Goal: Task Accomplishment & Management: Manage account settings

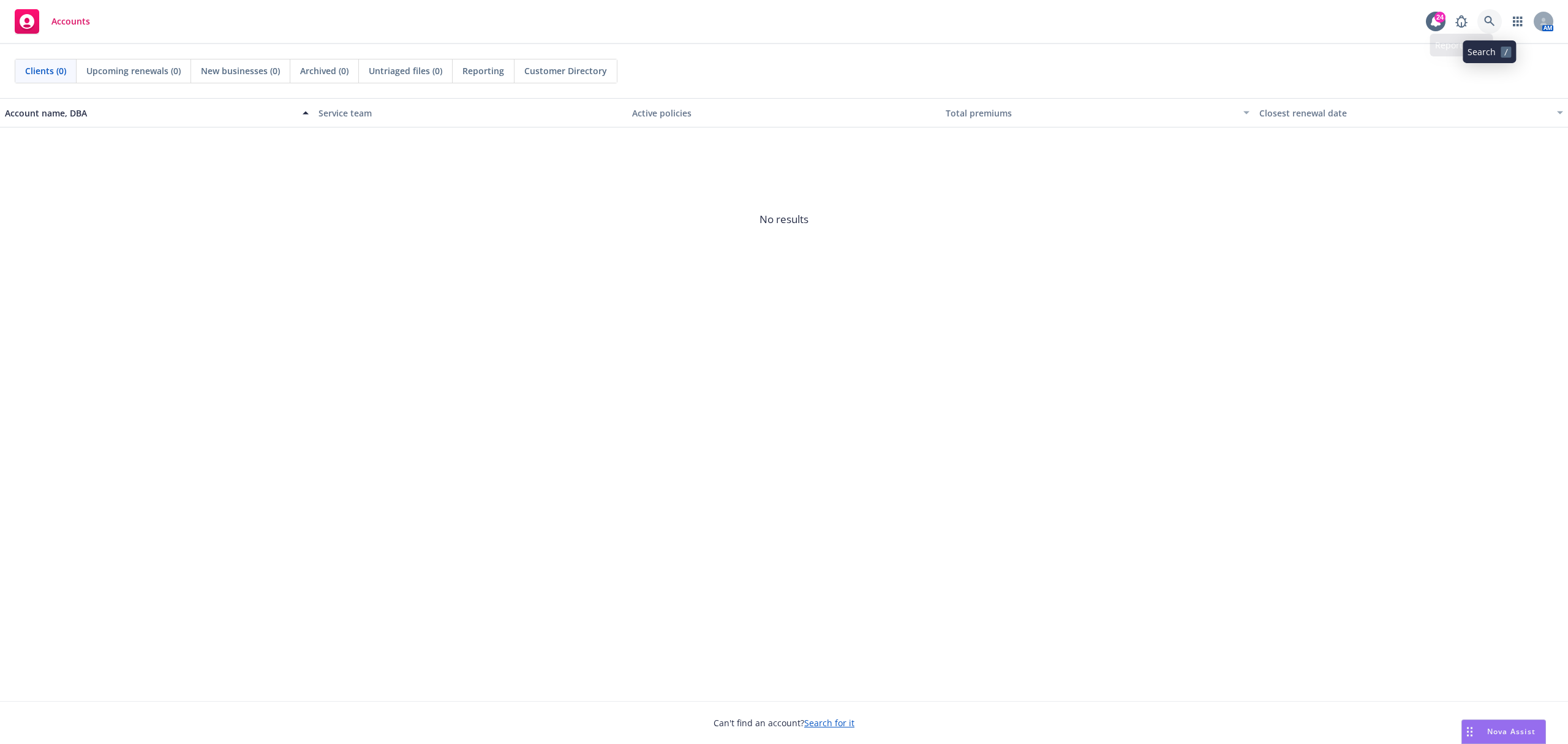
click at [1487, 16] on icon at bounding box center [1490, 21] width 10 height 10
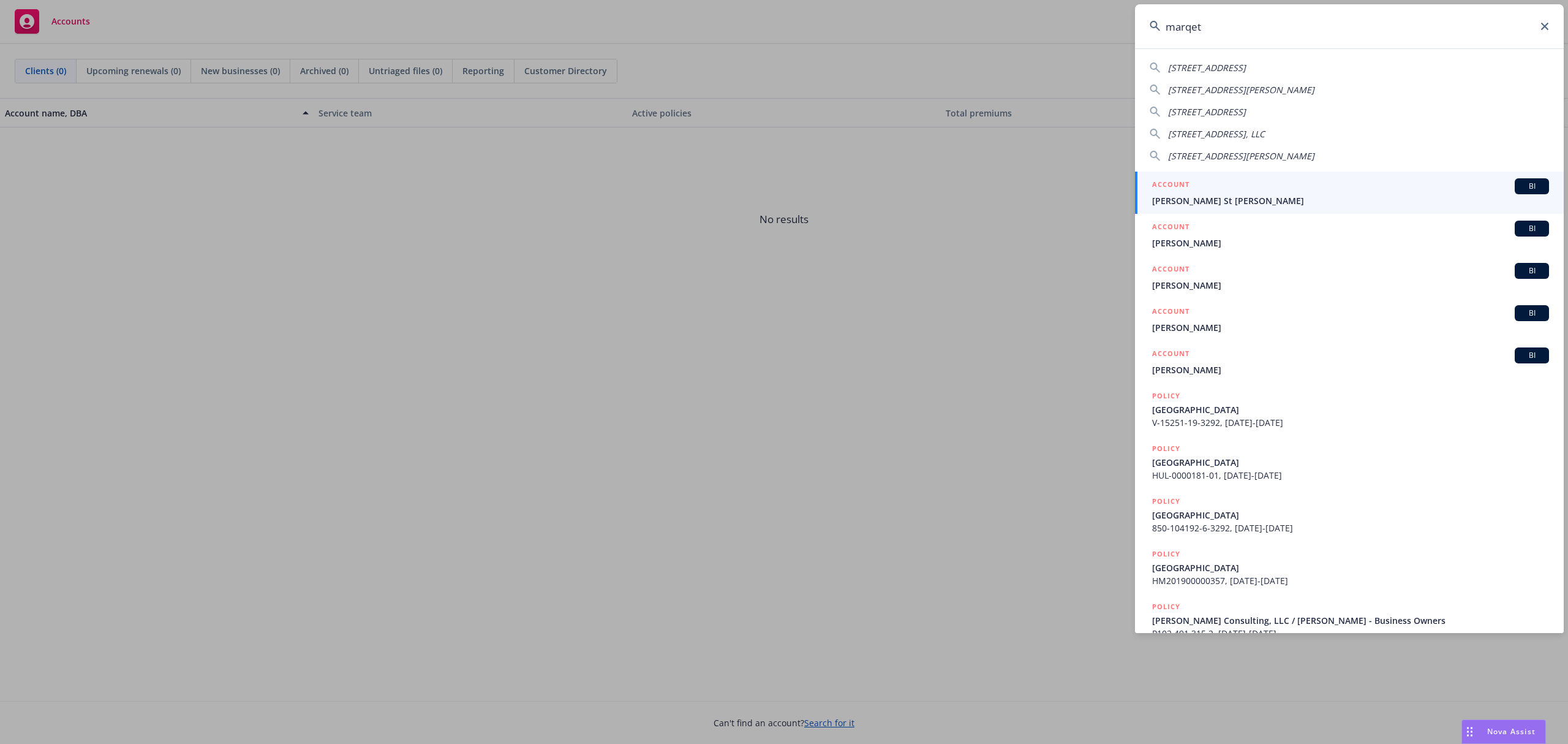
type input "marqeta"
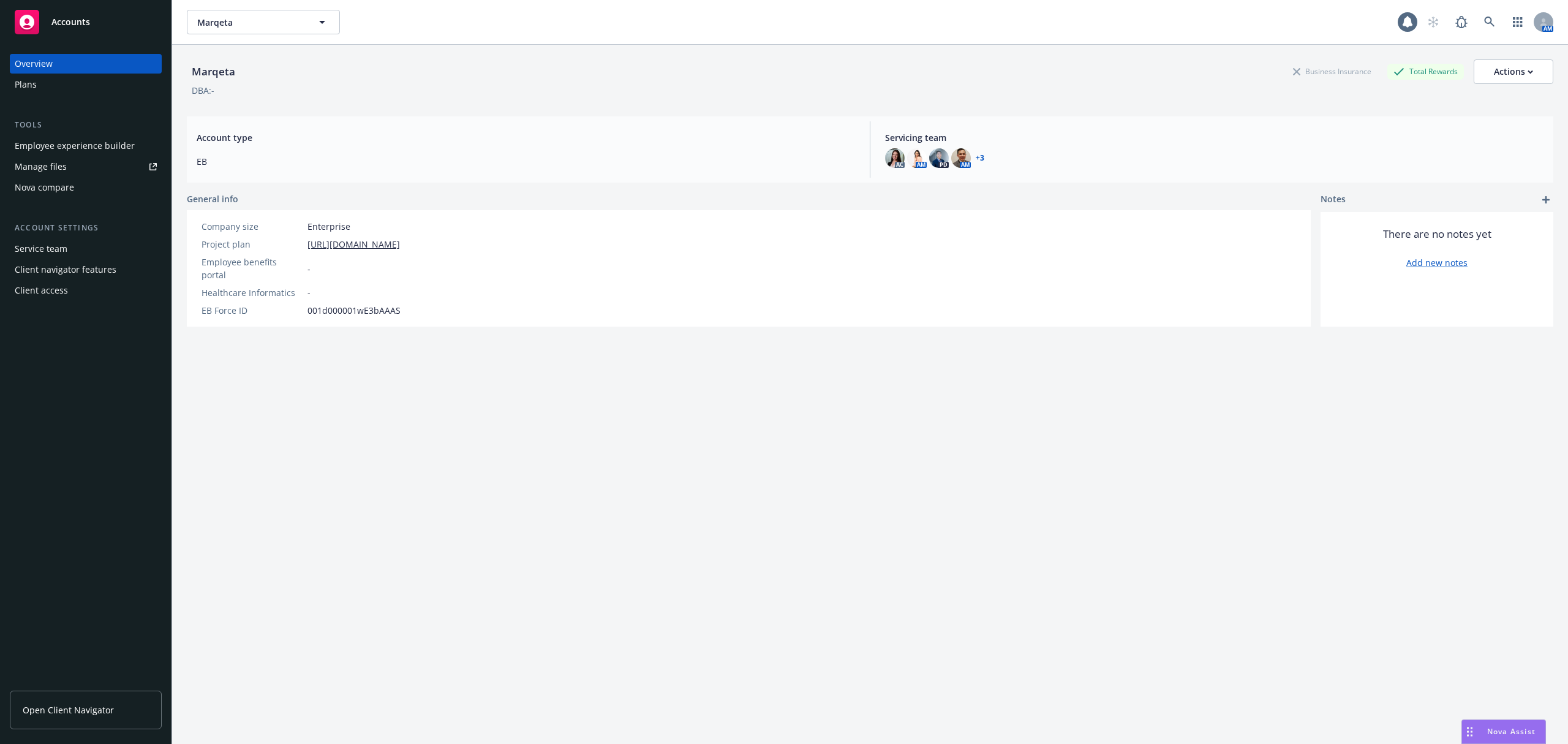
click at [49, 140] on div "Employee experience builder" at bounding box center [74, 146] width 120 height 20
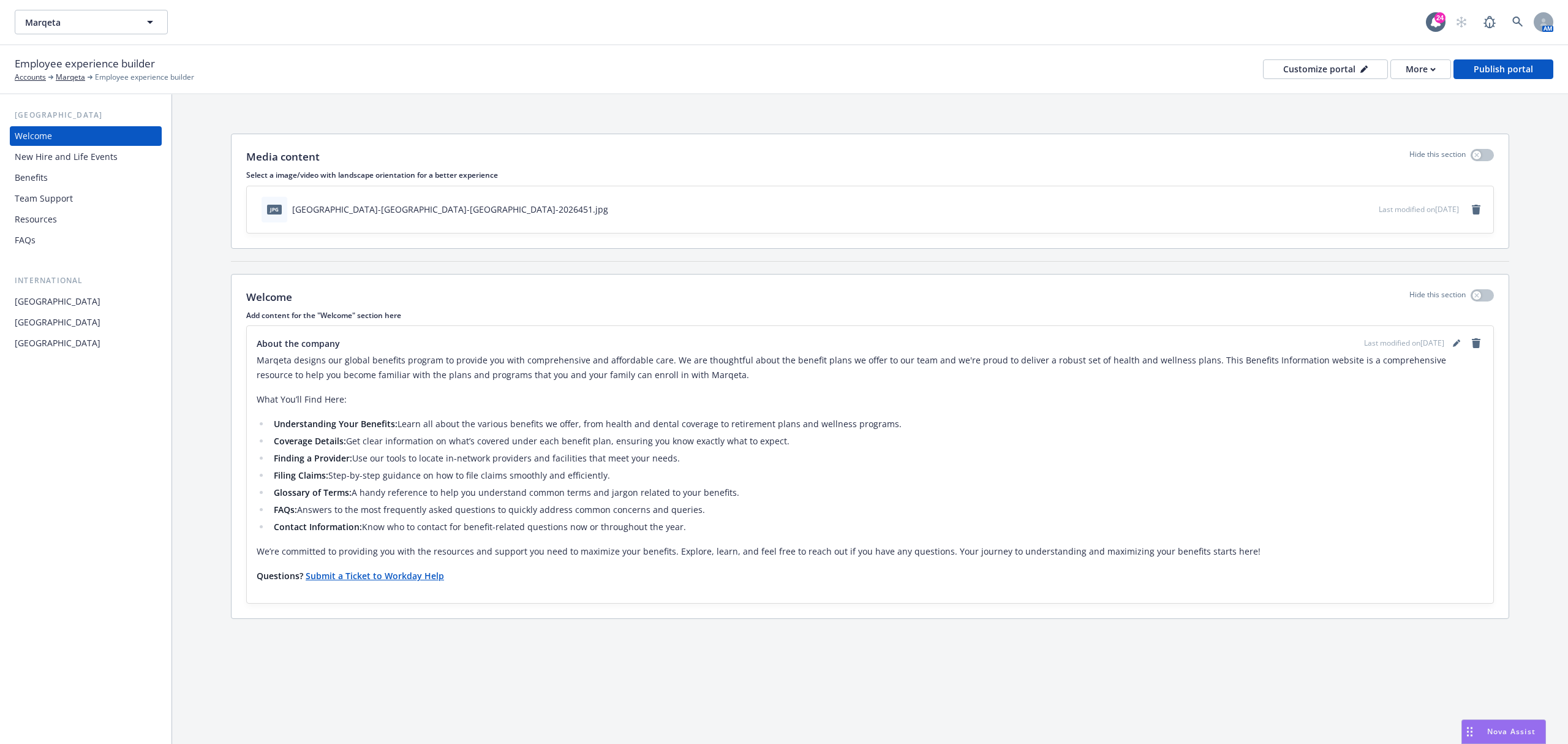
click at [112, 179] on div "Benefits" at bounding box center [85, 177] width 142 height 20
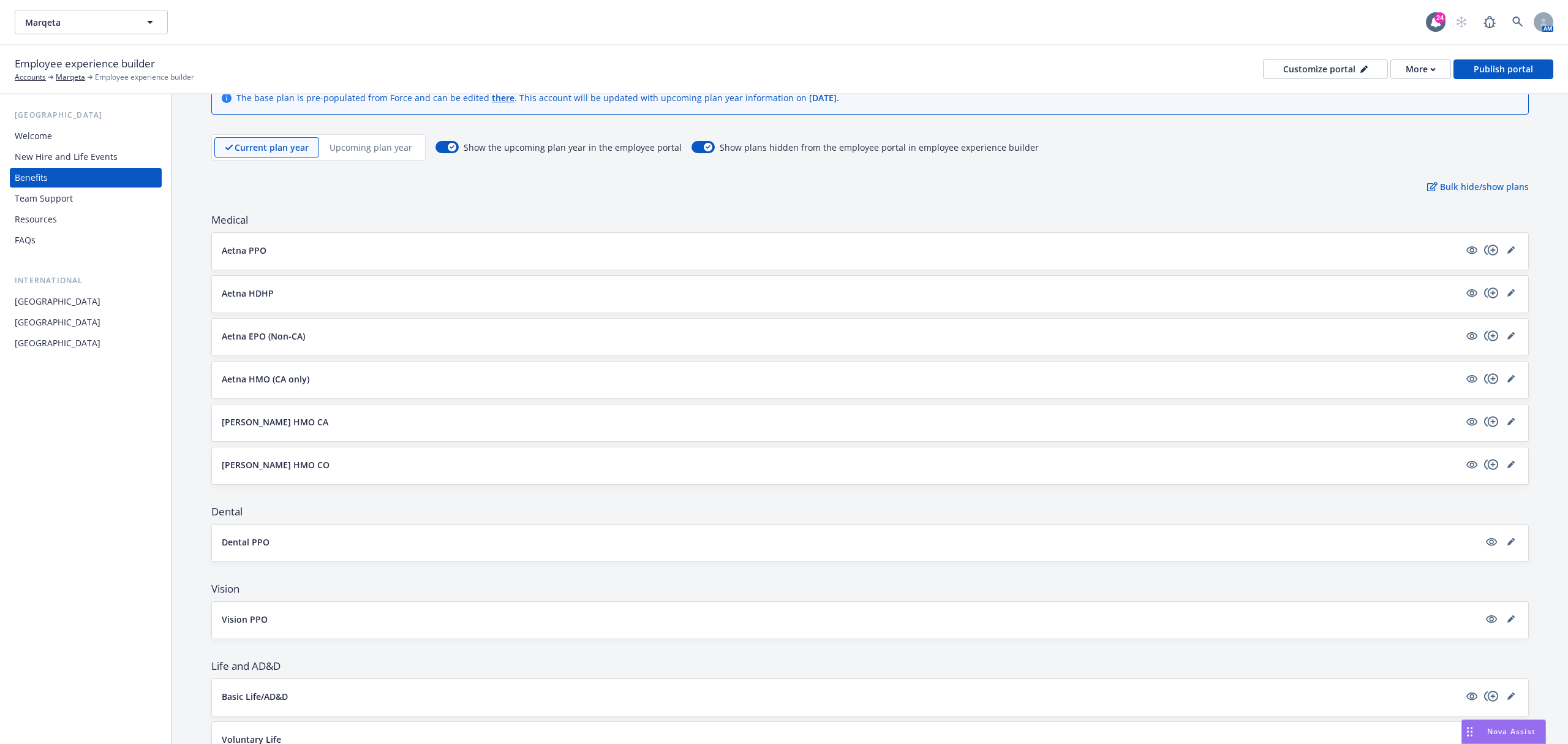
scroll to position [82, 0]
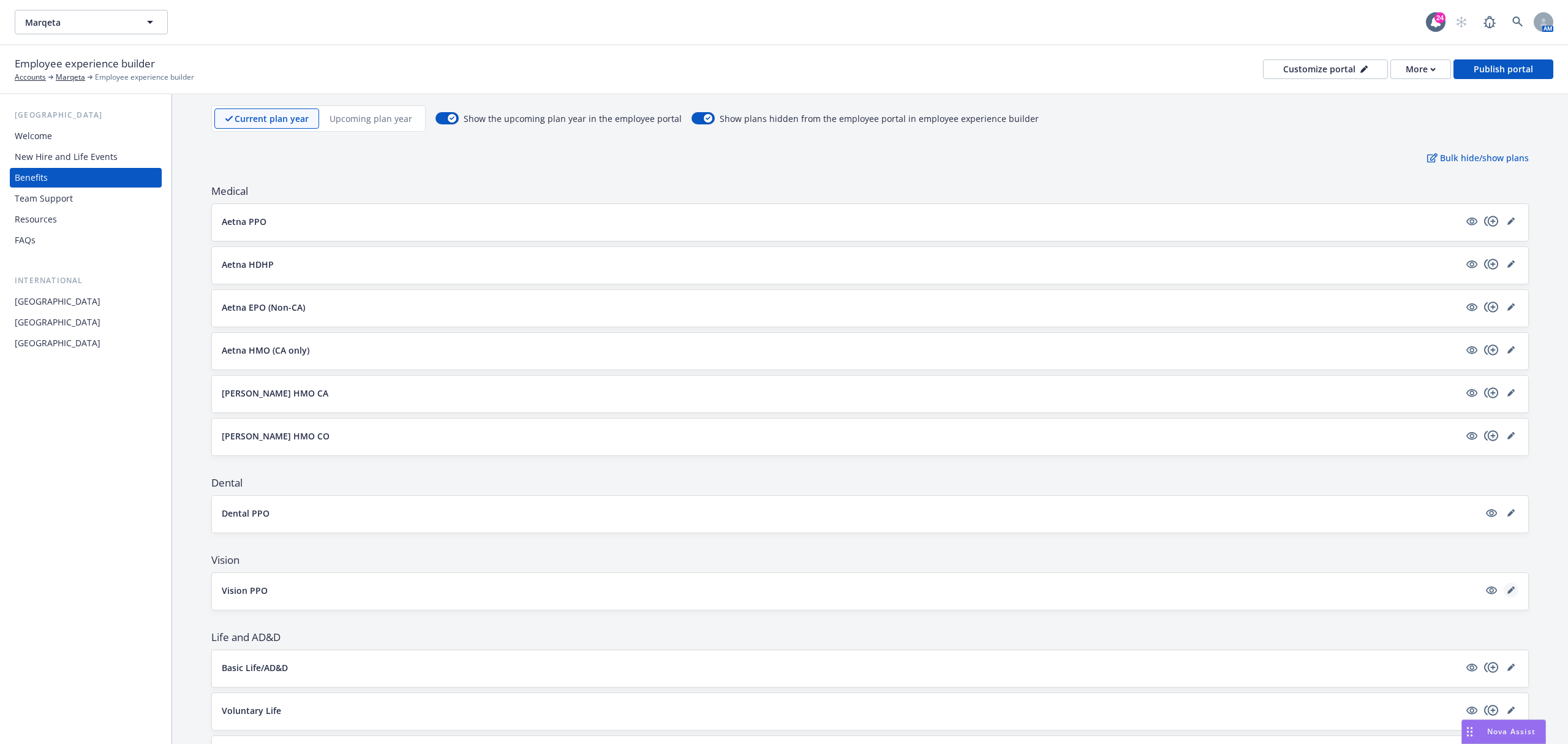
click at [1508, 593] on icon "editPencil" at bounding box center [1511, 590] width 8 height 8
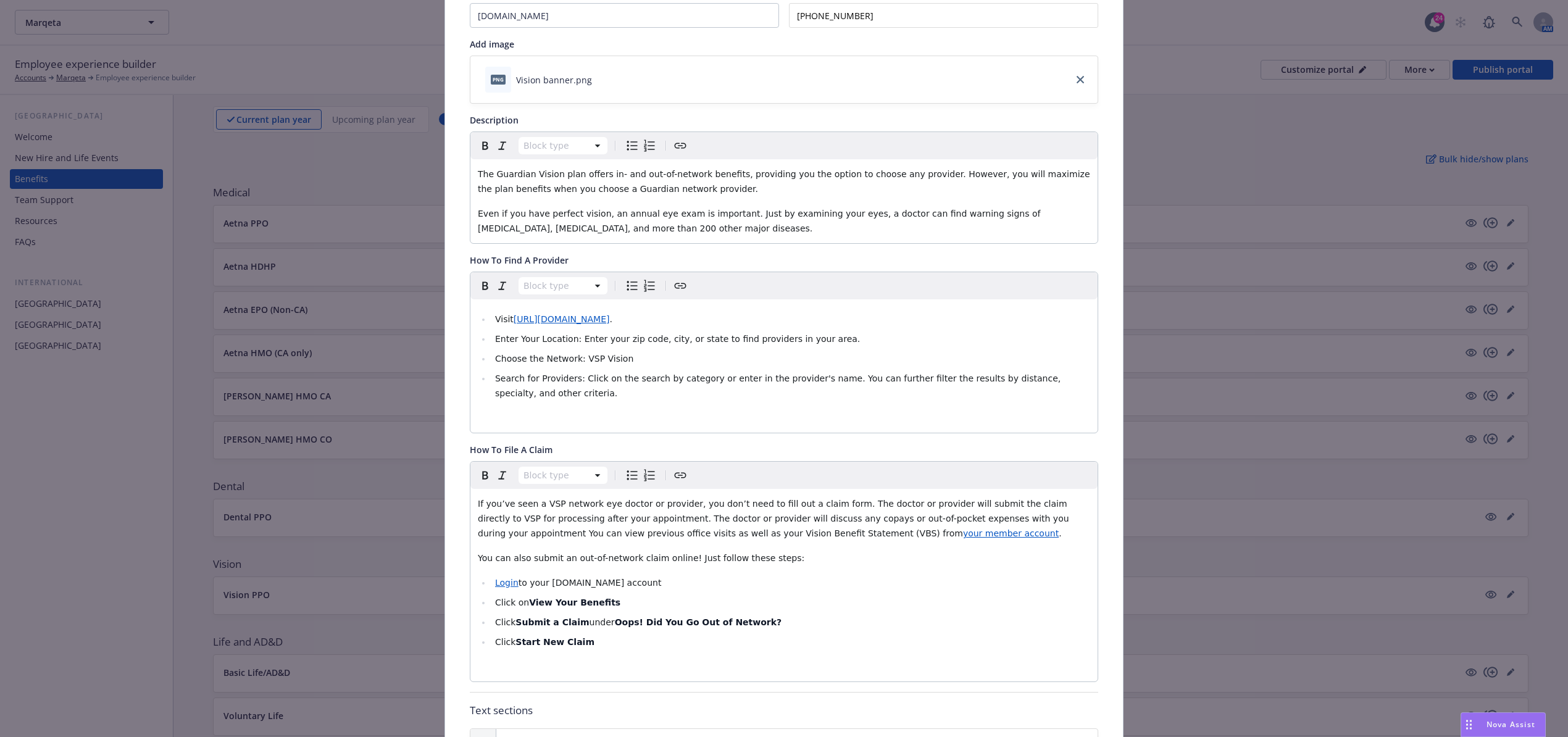
scroll to position [164, 0]
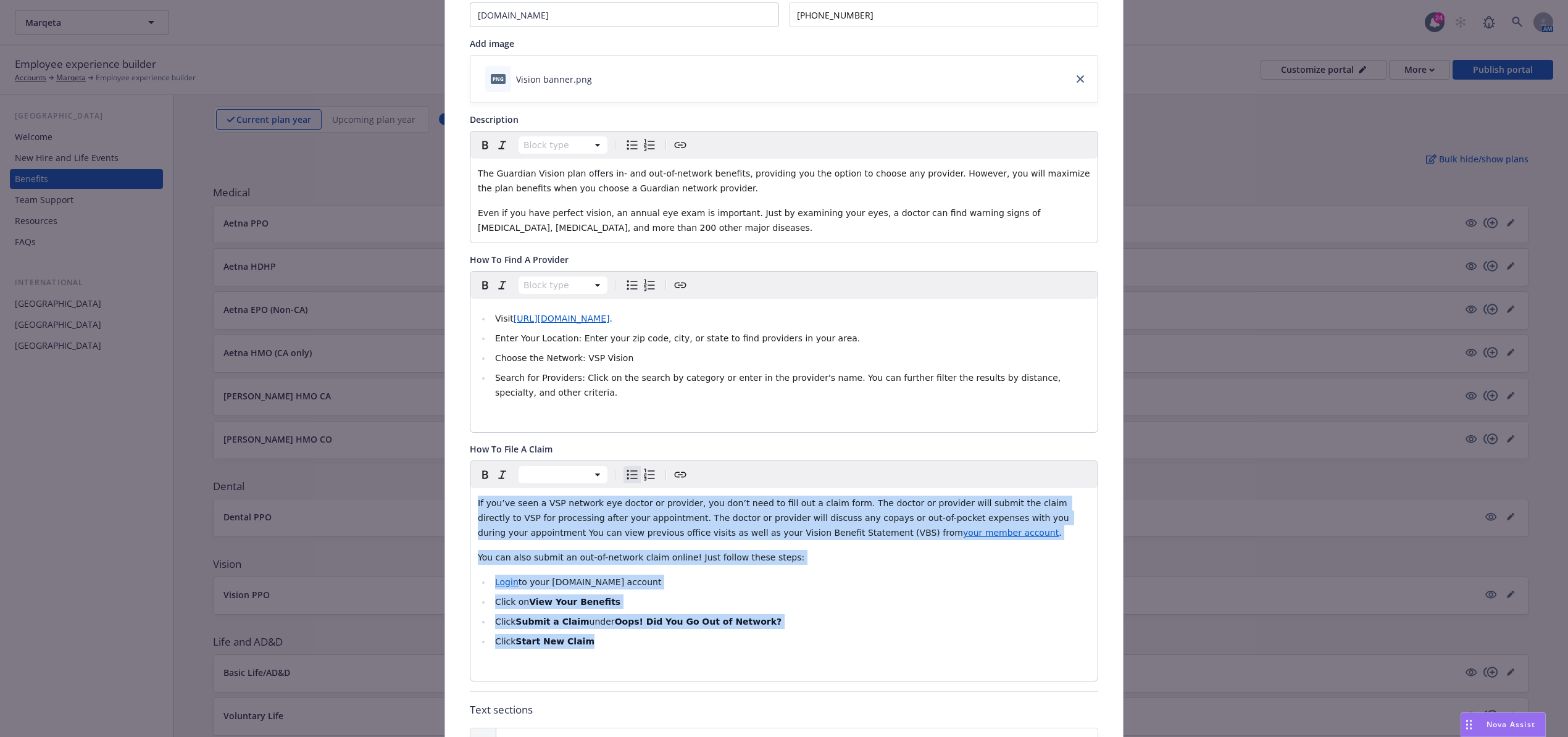
drag, startPoint x: 629, startPoint y: 645, endPoint x: 376, endPoint y: 473, distance: 305.9
click at [376, 473] on div "Vision - Vision PPO - Vision Cancel Save Fields that are left empty won't be di…" at bounding box center [784, 368] width 1568 height 737
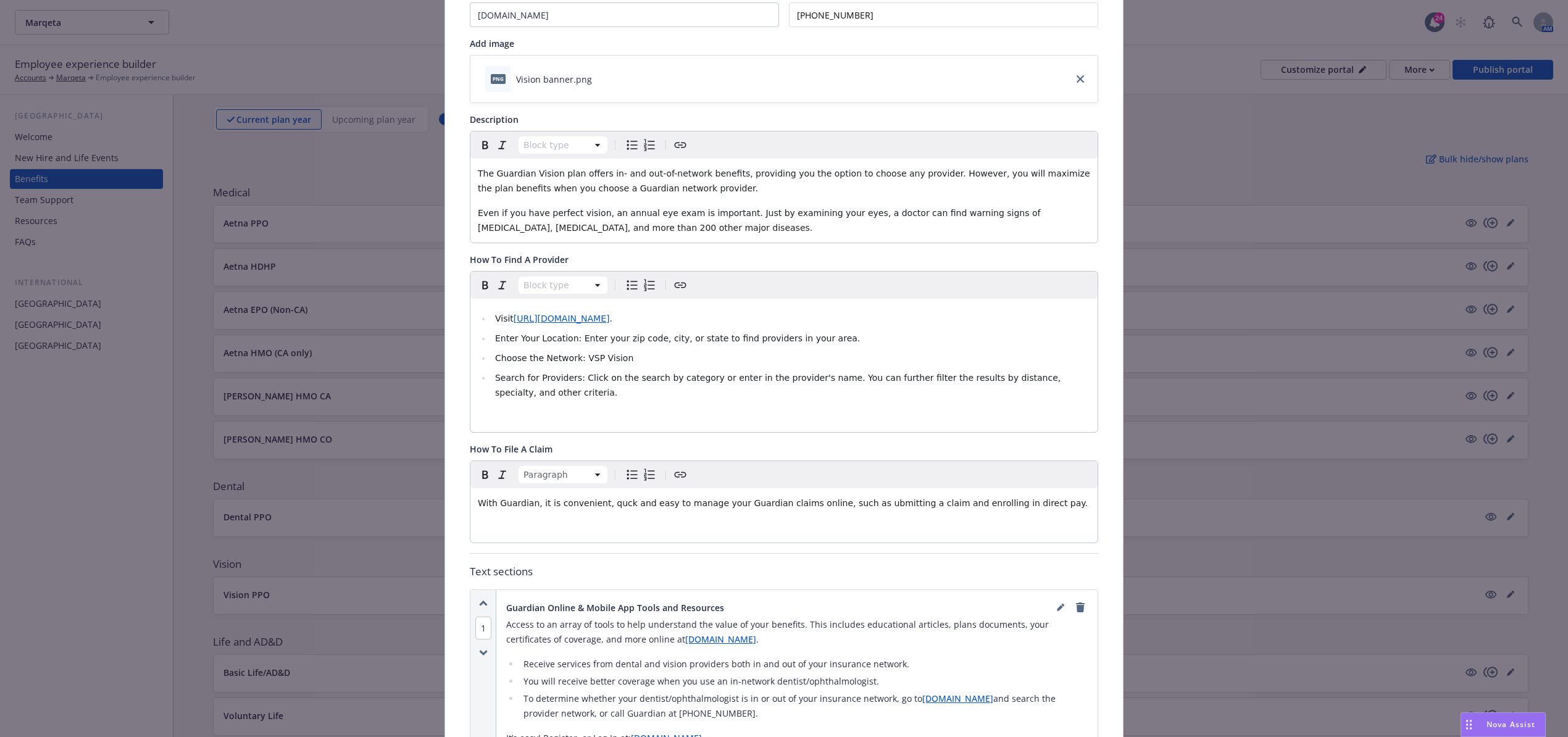
click at [851, 505] on span "With Guardian, it is convenient, quck and easy to manage your Guardian claims o…" at bounding box center [782, 504] width 610 height 10
click at [0, 0] on lt-span "s ubmitting" at bounding box center [0, 0] width 0 height 0
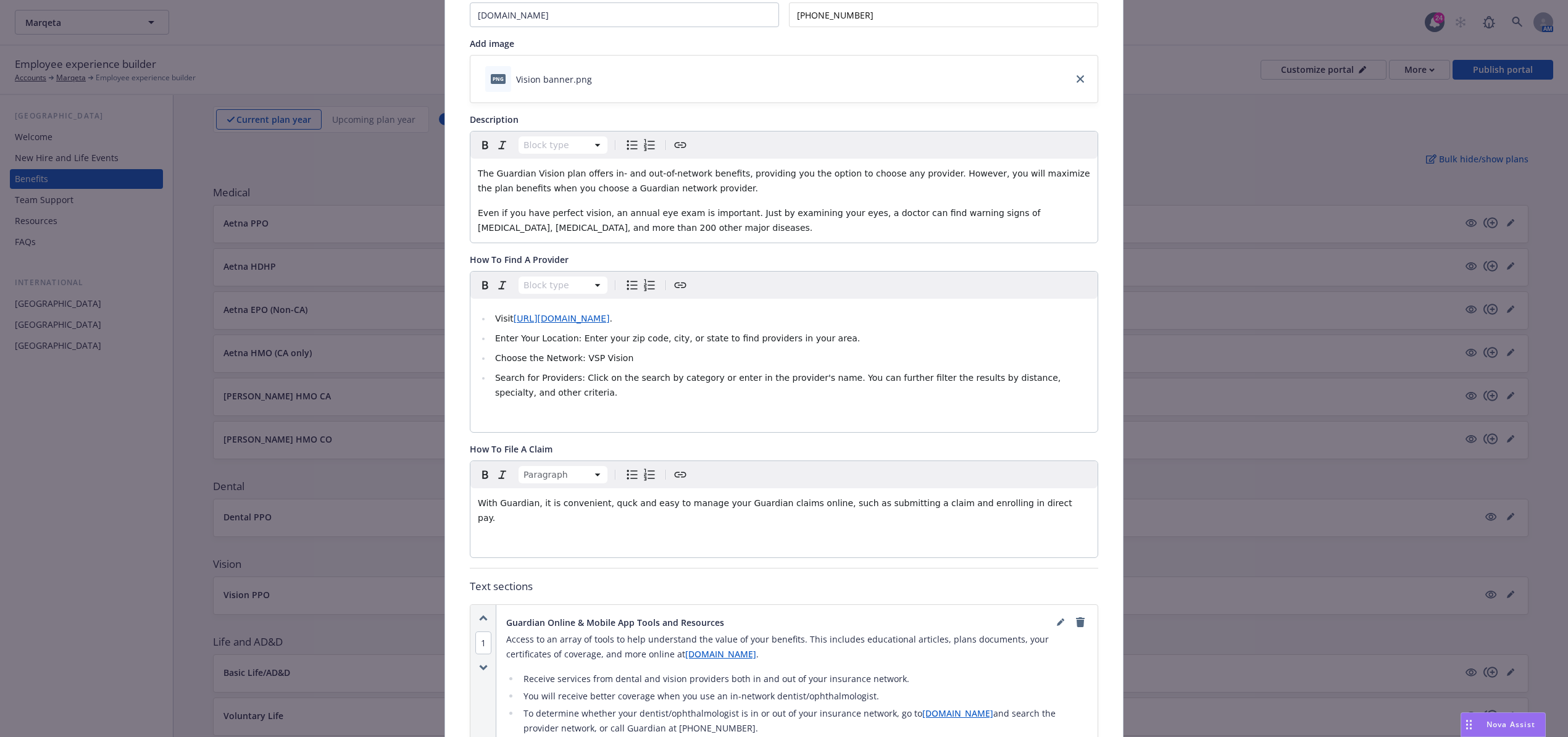
click at [609, 507] on span "With Guardian, it is convenient, quck and easy to manage your Guardian claims o…" at bounding box center [776, 510] width 597 height 25
click at [0, 0] on lt-span "quick" at bounding box center [0, 0] width 0 height 0
click at [529, 506] on span "With Guardian, it is convenient, quick and easy to manage your Guardian claims …" at bounding box center [777, 510] width 600 height 25
click at [516, 507] on span "With Guardian it is convenient, quick and easy to manage your Guardian claims o…" at bounding box center [776, 510] width 597 height 25
click at [0, 0] on lt-span "Guardian ," at bounding box center [0, 0] width 0 height 0
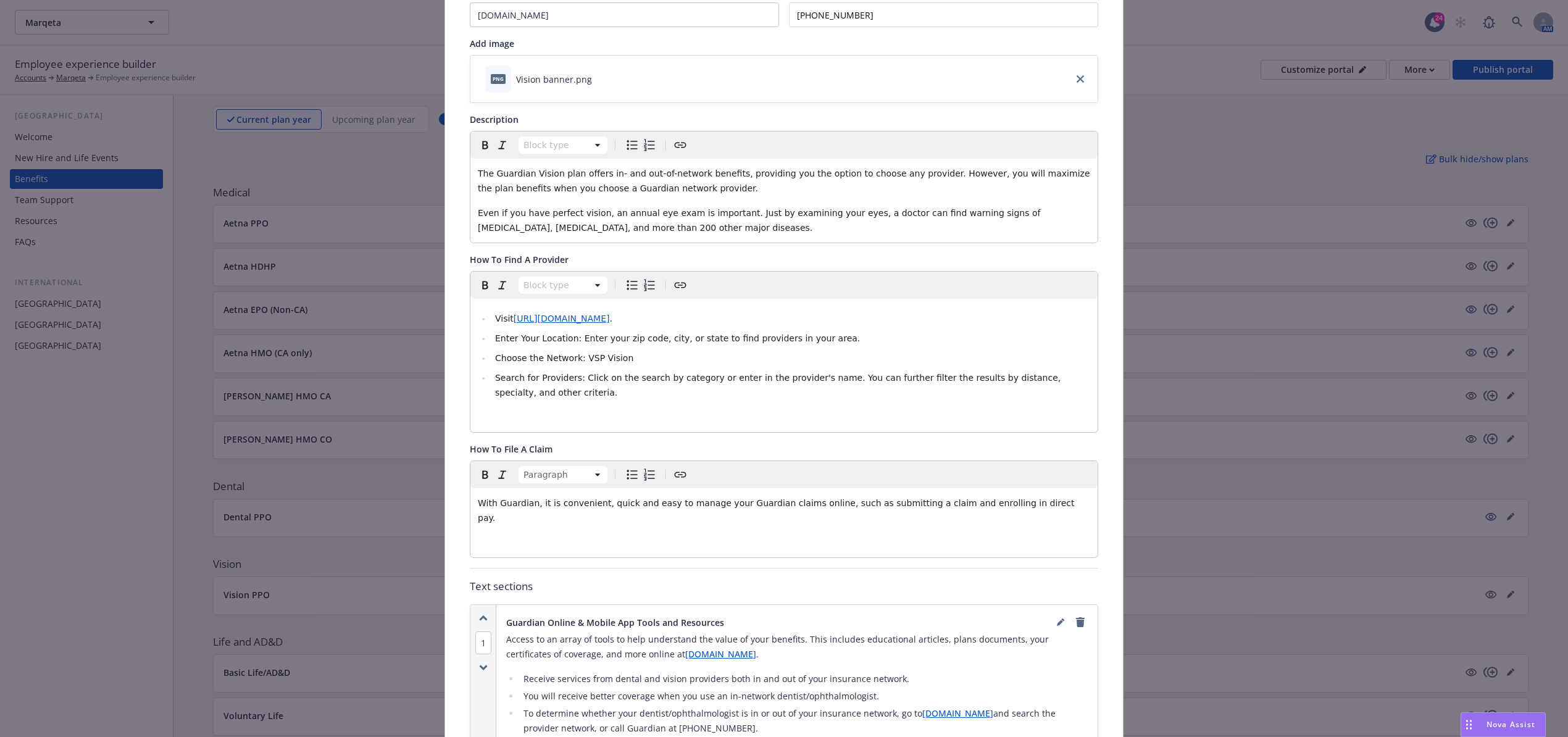
click at [1033, 515] on div "With Guardian, it is convenient, quick and easy to manage your Guardian claims …" at bounding box center [783, 523] width 627 height 69
click at [1034, 514] on div "With Guardian, it is convenient, quick and easy to manage your Guardian claims …" at bounding box center [783, 523] width 627 height 69
click at [1040, 508] on p "With Guardian, it is convenient, quick and easy to manage your Guardian claims …" at bounding box center [784, 510] width 612 height 30
drag, startPoint x: 537, startPoint y: 512, endPoint x: 537, endPoint y: 519, distance: 7.0
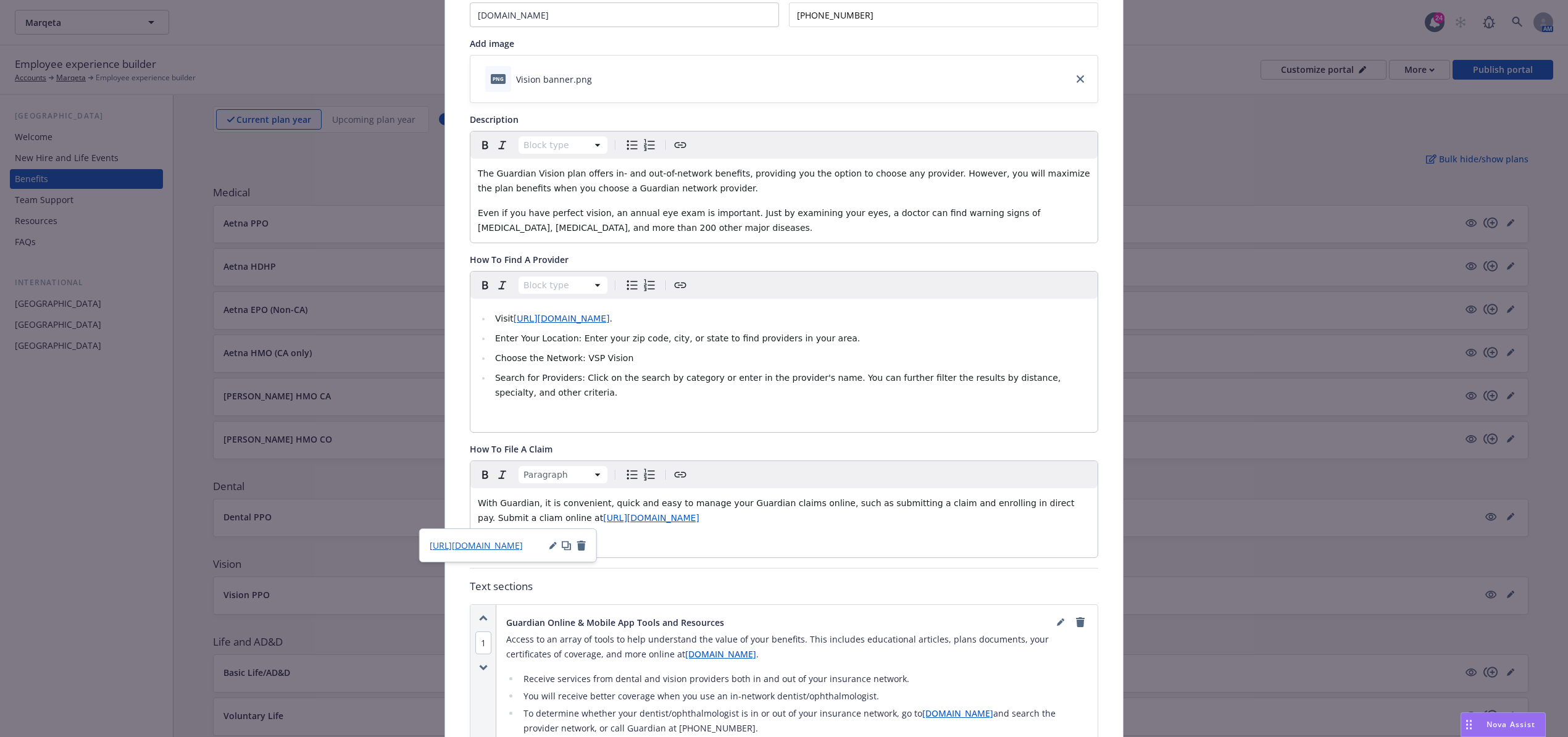
click at [537, 519] on p "With Guardian, it is convenient, quick and easy to manage your Guardian claims …" at bounding box center [784, 510] width 612 height 30
click at [699, 528] on div "With Guardian, it is convenient, quick and easy to manage your Guardian claims …" at bounding box center [783, 523] width 627 height 69
click at [703, 519] on p "With Guardian, it is convenient, quick and easy to manage your Guardian claims …" at bounding box center [784, 510] width 612 height 30
click at [645, 546] on span "https://www.guardianlife.com/forms-and-claims/group/vision-insurance" at bounding box center [692, 543] width 96 height 10
drag, startPoint x: 591, startPoint y: 524, endPoint x: 596, endPoint y: 520, distance: 6.4
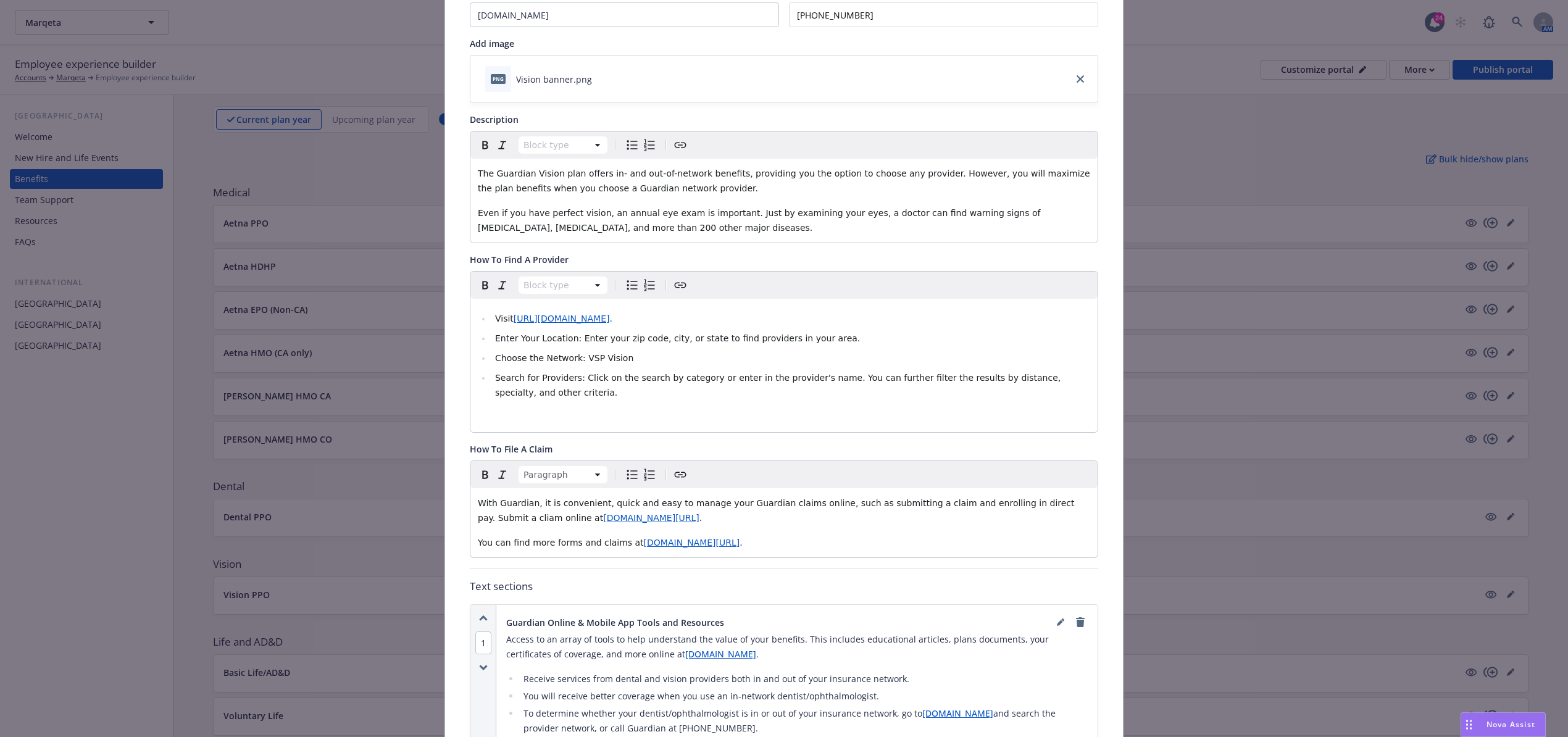
click at [603, 523] on span "www.guardiananytime.com/submitclaim" at bounding box center [651, 518] width 96 height 10
click at [522, 541] on span "https://www.guardiananytime.com/submitclaim" at bounding box center [476, 546] width 93 height 12
click at [855, 512] on p "With Guardian, it is convenient, quick and easy to manage your Guardian claims …" at bounding box center [784, 510] width 612 height 30
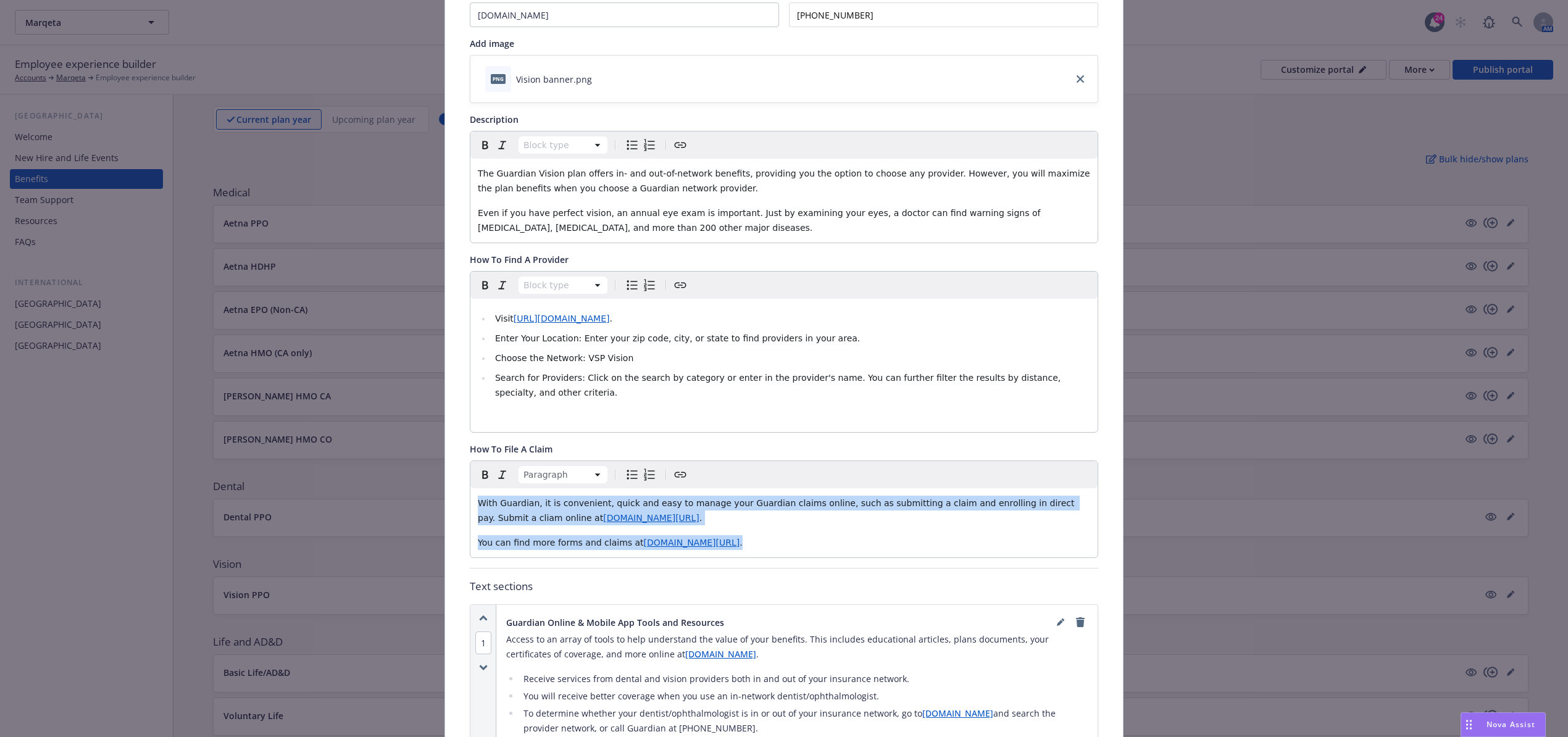
copy div "With Guardian, it is convenient, quick and easy to manage your Guardian claims …"
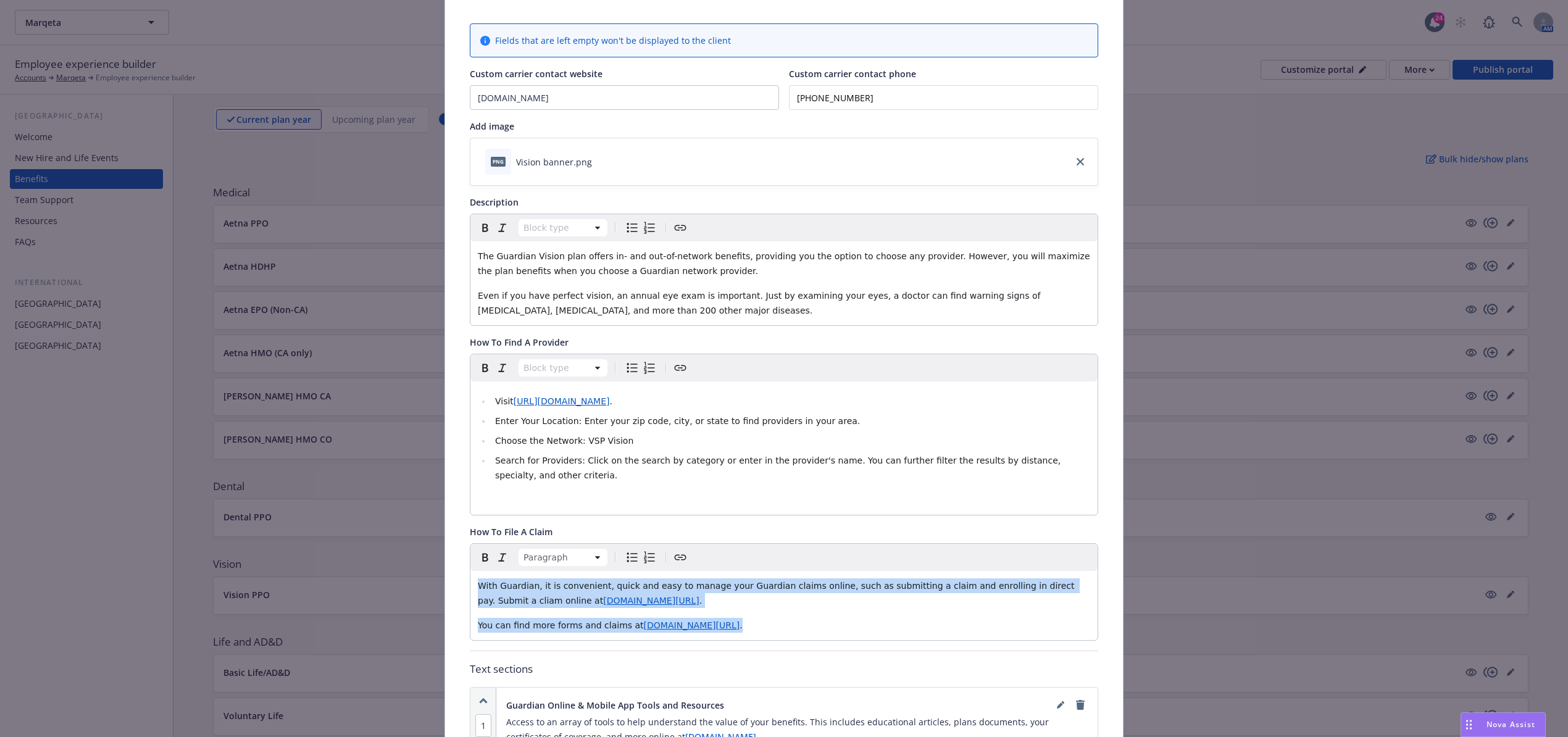
scroll to position [0, 0]
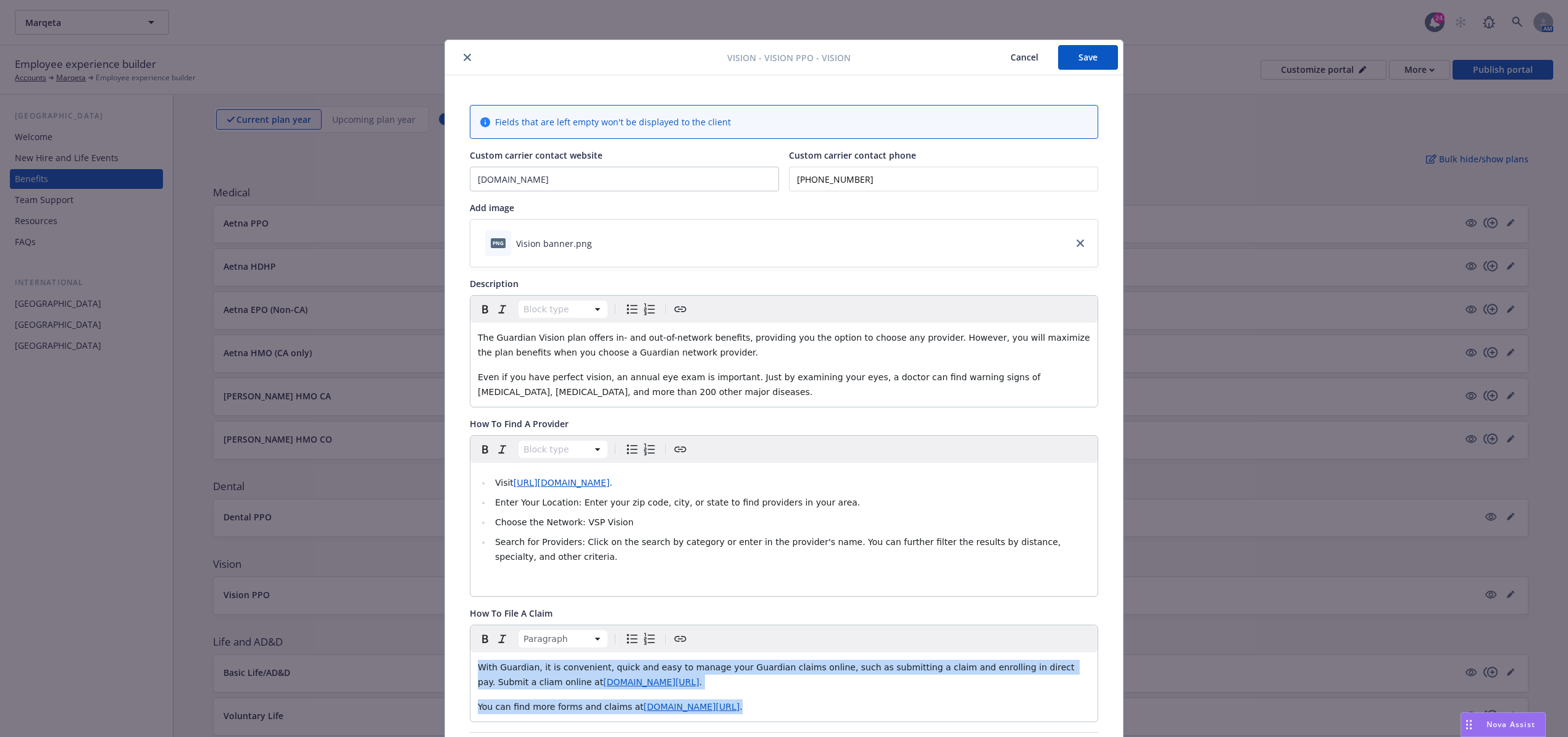
click at [1070, 51] on button "Save" at bounding box center [1088, 57] width 60 height 25
click at [461, 52] on button "close" at bounding box center [467, 57] width 15 height 15
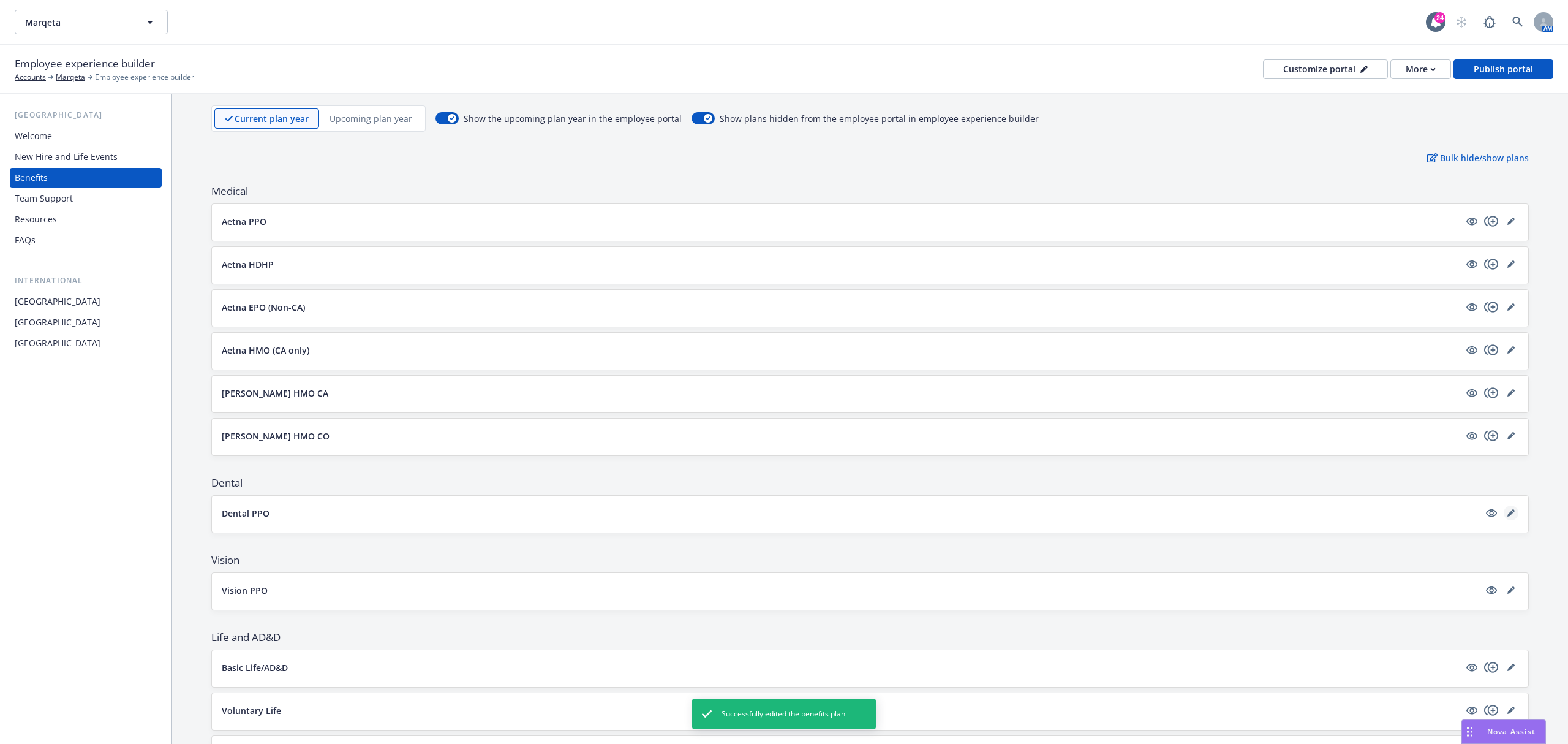
click at [1504, 508] on link "editPencil" at bounding box center [1511, 512] width 14 height 14
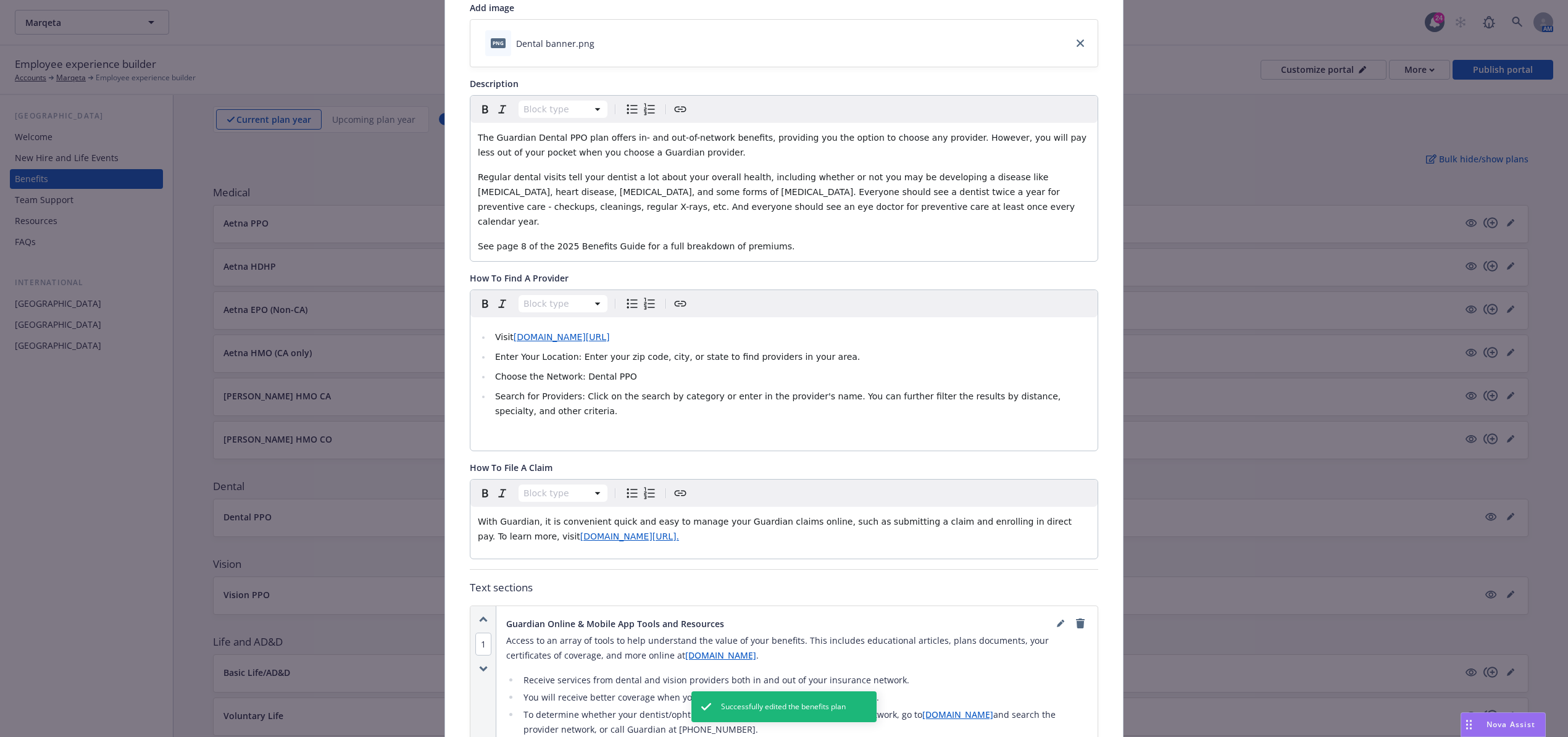
scroll to position [202, 0]
click at [783, 529] on p "With Guardian, it is convenient quick and easy to manage your Guardian claims o…" at bounding box center [784, 528] width 612 height 30
drag, startPoint x: 783, startPoint y: 529, endPoint x: 74, endPoint y: 459, distance: 712.4
click at [74, 459] on div "Dental - Dental PPO - Dental PPO Cancel Save Fields that are left empty won't b…" at bounding box center [784, 368] width 1568 height 737
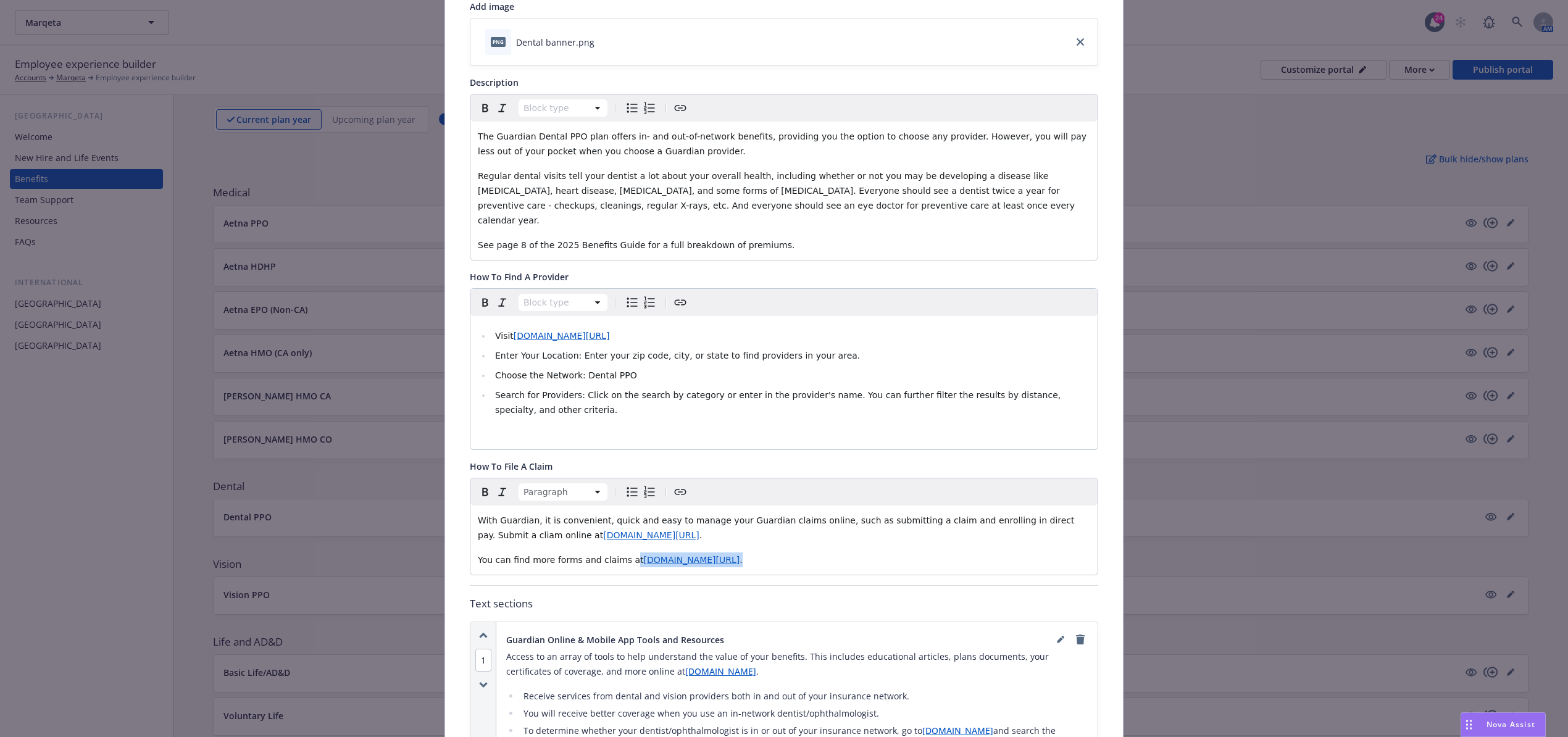
drag, startPoint x: 899, startPoint y: 548, endPoint x: 746, endPoint y: 593, distance: 159.5
click at [616, 553] on p "You can find more forms and claims at www.guardianlife.com/forms-and-claims/gro…" at bounding box center [784, 559] width 612 height 15
click at [647, 555] on span "https://www.guardianlife.com/forms-and-claims/group/dental-insurance" at bounding box center [692, 560] width 96 height 10
click at [926, 553] on p "You can find more forms and claims at www.guardianlife.com/forms-and-claims/gro…" at bounding box center [784, 559] width 612 height 15
click at [1064, 515] on p "With Guardian, it is convenient, quick and easy to manage your Guardian claims …" at bounding box center [784, 528] width 612 height 30
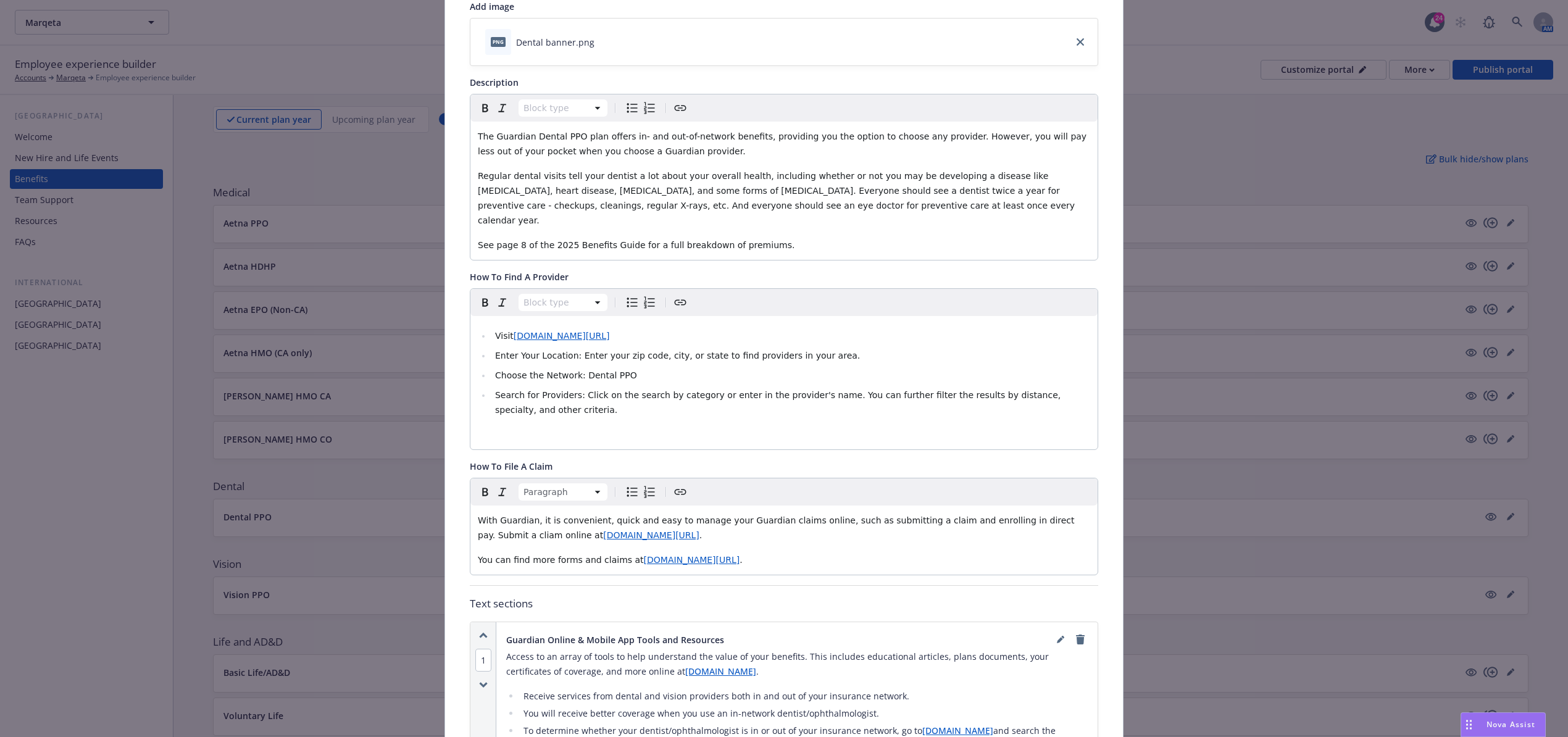
click at [1064, 516] on span "With Guardian, it is convenient, quick and easy to manage your Guardian claims …" at bounding box center [777, 528] width 600 height 25
click at [0, 0] on lt-strong "ai" at bounding box center [0, 0] width 0 height 0
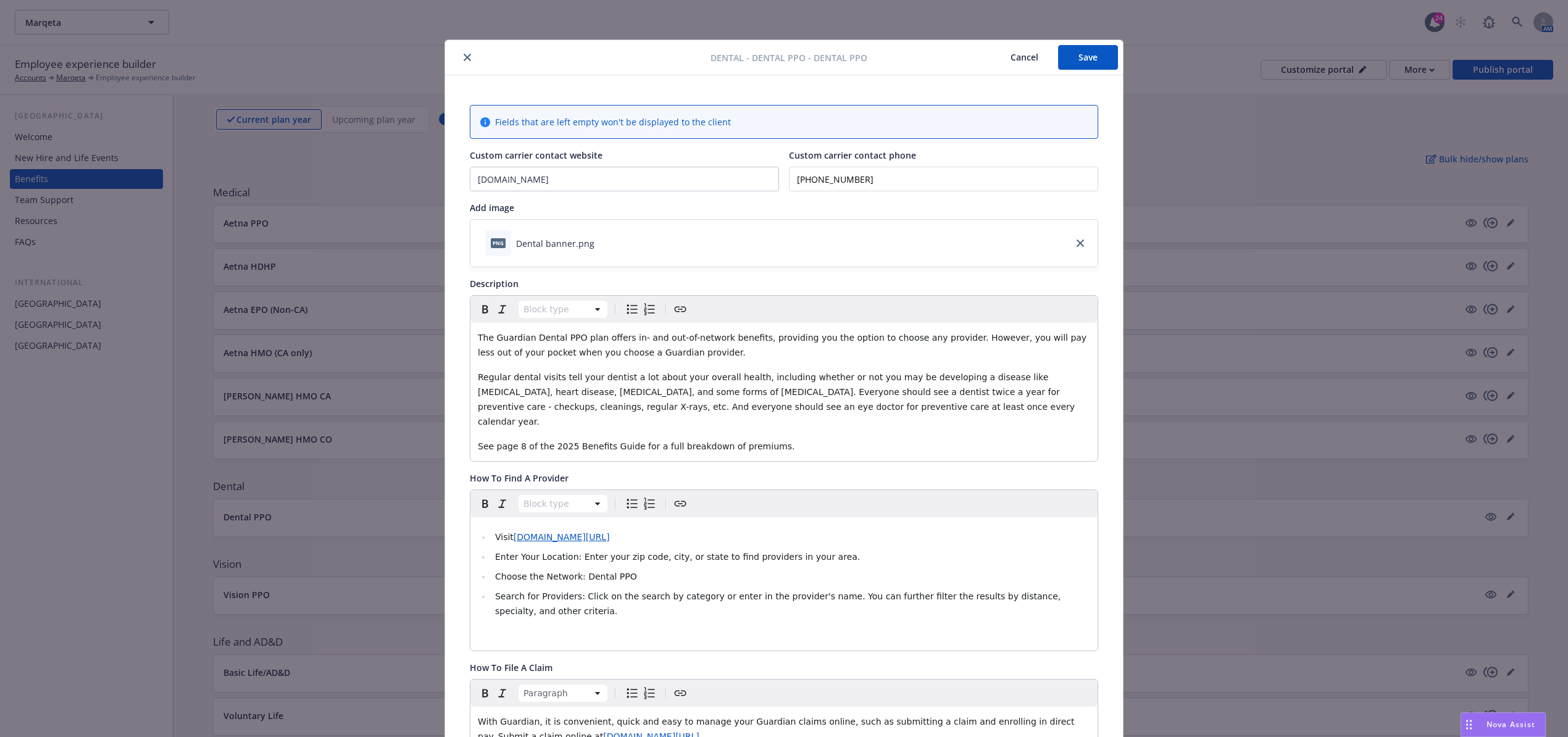
click at [1080, 45] on div "Dental - Dental PPO - Dental PPO Cancel Save" at bounding box center [784, 57] width 678 height 35
click at [1080, 51] on button "Save" at bounding box center [1088, 57] width 60 height 25
click at [466, 61] on button "close" at bounding box center [467, 57] width 15 height 15
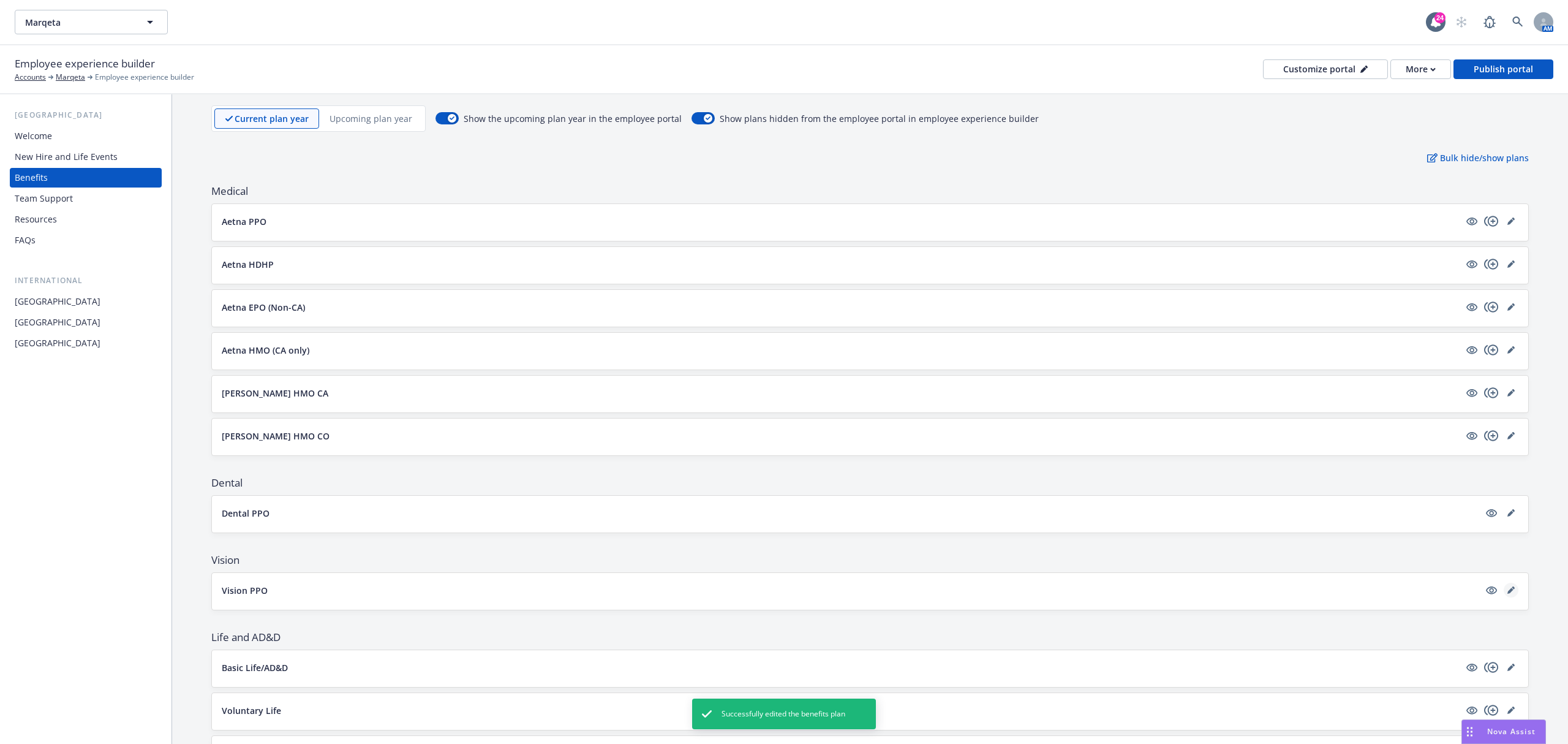
click at [1512, 589] on icon "editPencil" at bounding box center [1514, 588] width 3 height 3
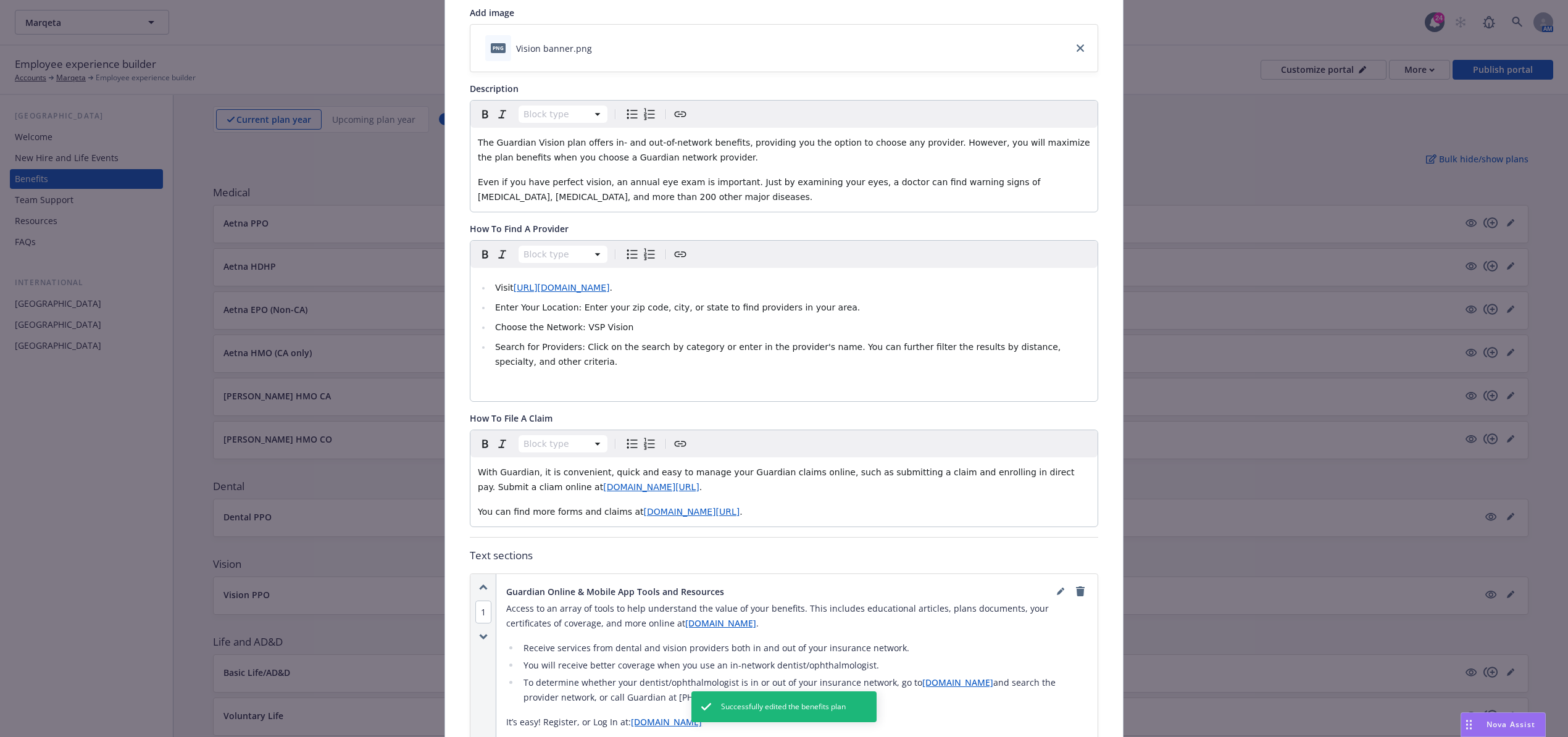
scroll to position [202, 0]
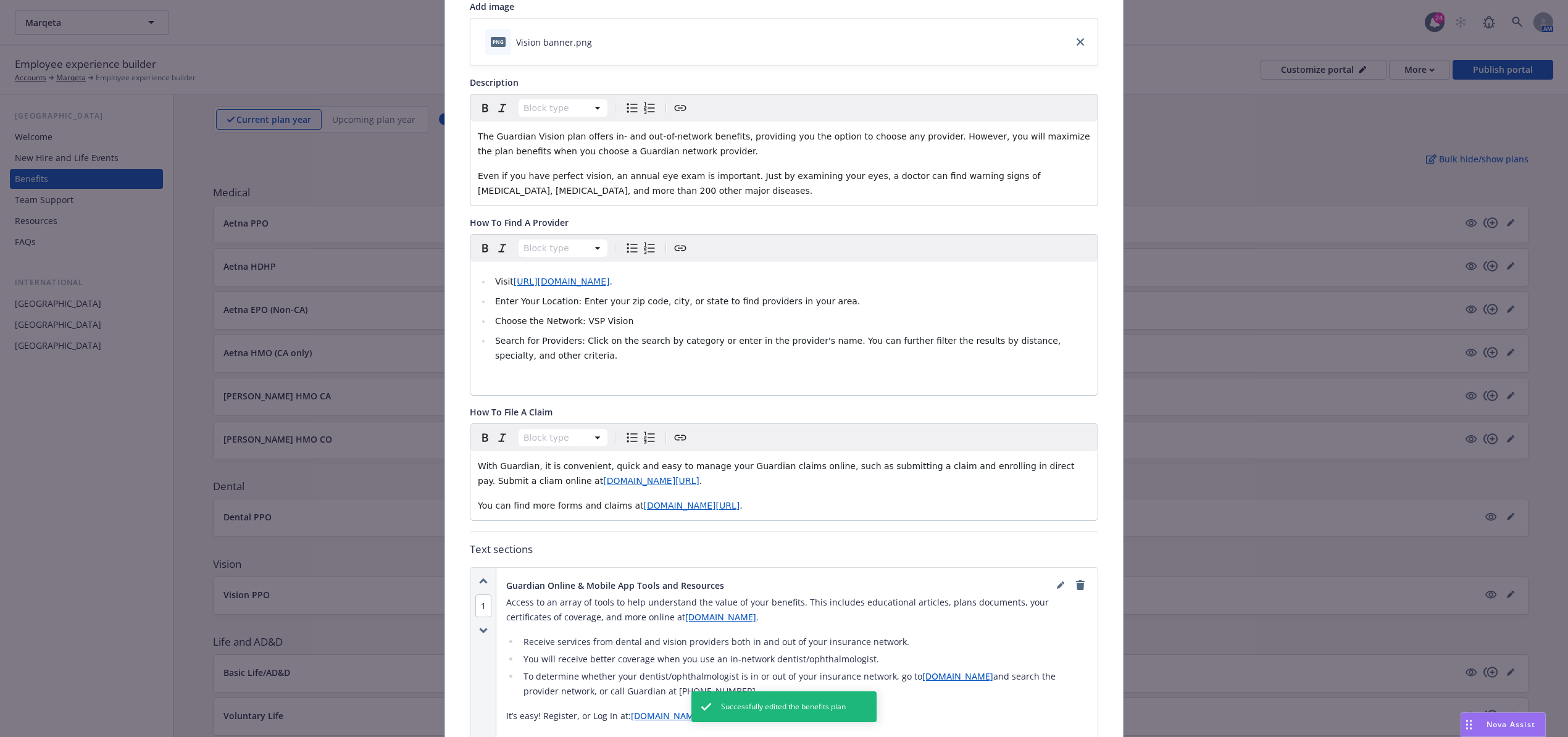
click at [959, 458] on div "With Guardian, it is convenient, quick and easy to manage your Guardian claims …" at bounding box center [783, 486] width 627 height 69
click at [1054, 470] on span "With Guardian, it is convenient, quick and easy to manage your Guardian claims …" at bounding box center [777, 474] width 600 height 25
click at [0, 0] on lt-span "cl ai m" at bounding box center [0, 0] width 0 height 0
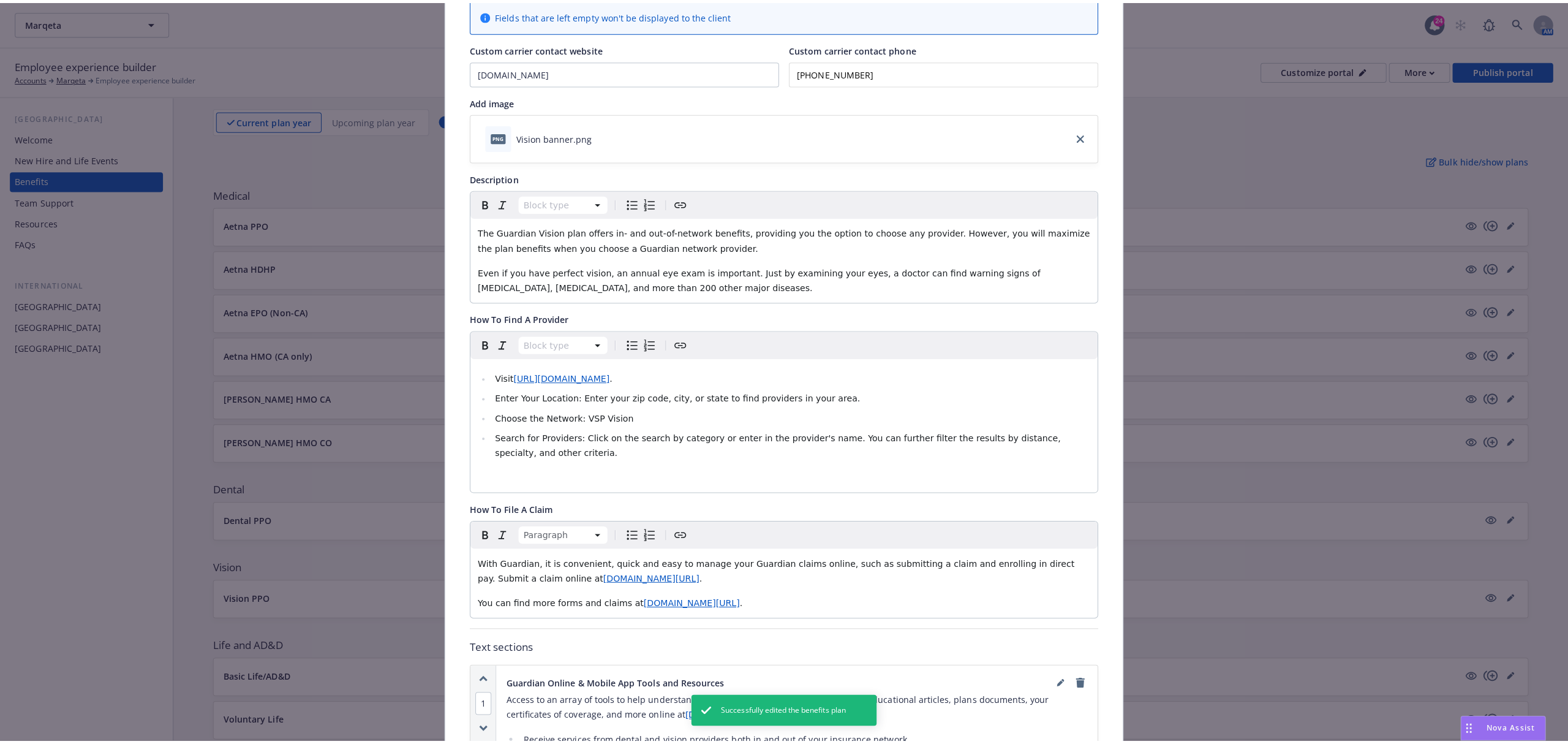
scroll to position [0, 0]
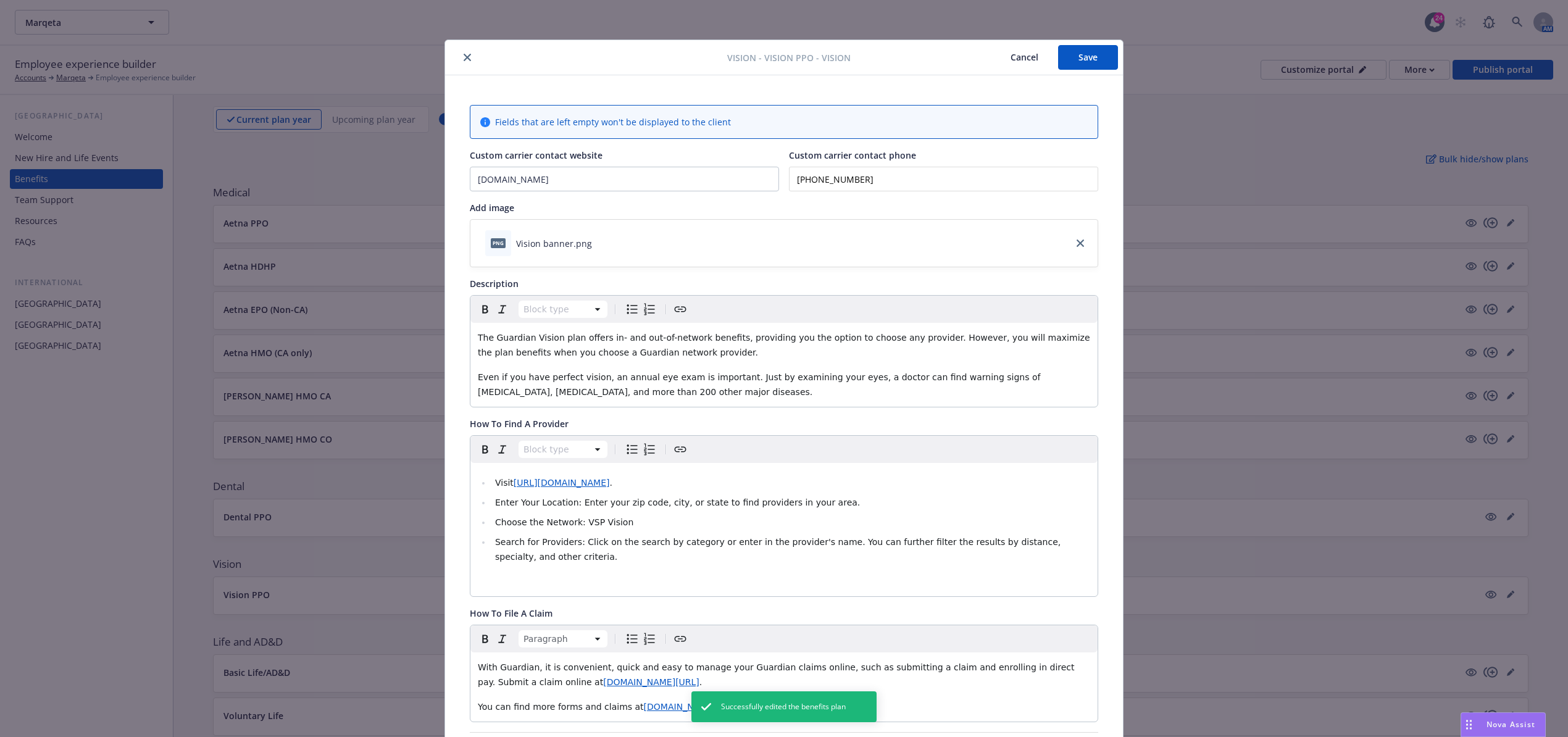
click at [1074, 58] on button "Save" at bounding box center [1088, 57] width 60 height 25
click at [461, 51] on button "close" at bounding box center [467, 57] width 15 height 15
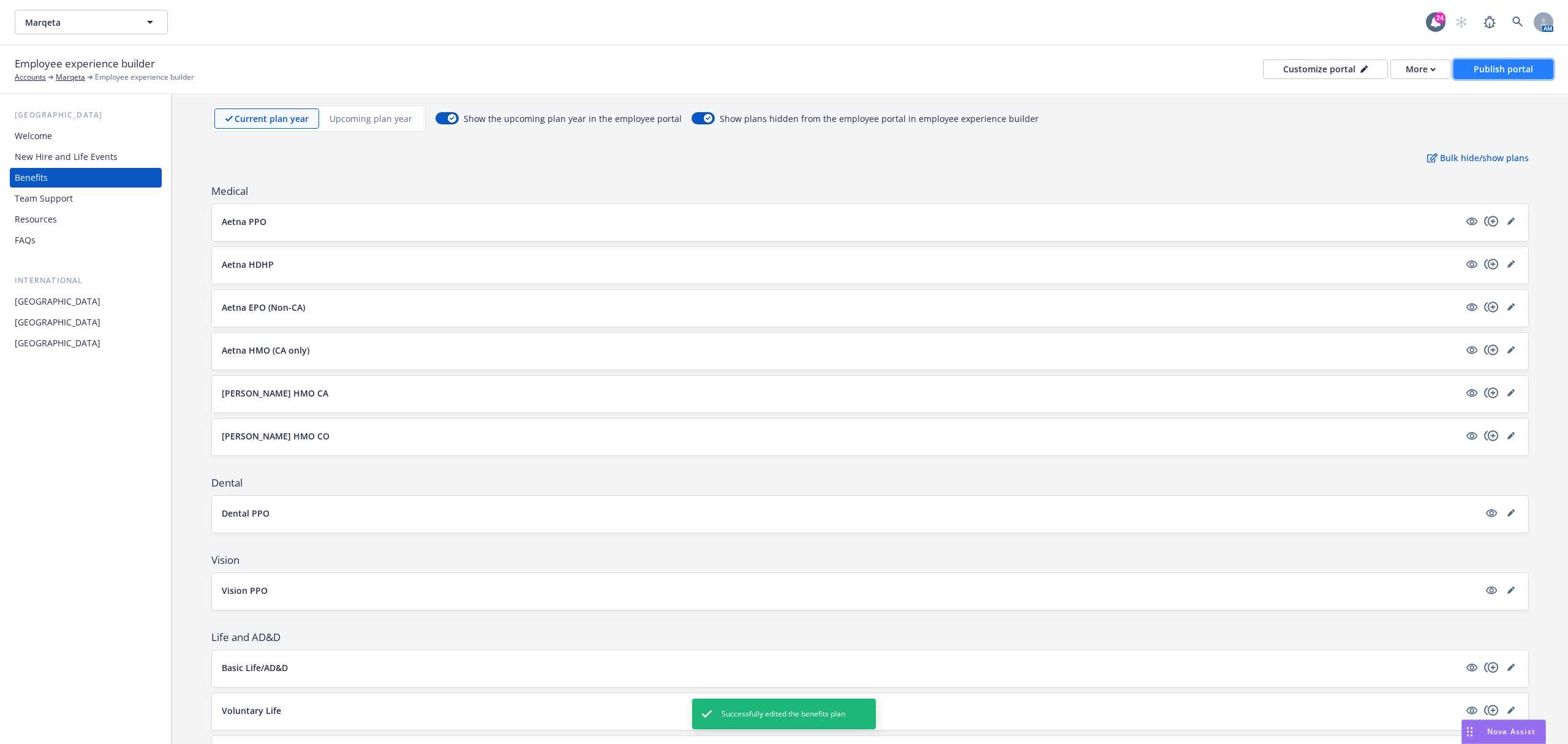
click at [1484, 60] on div "Publish portal" at bounding box center [1503, 70] width 60 height 19
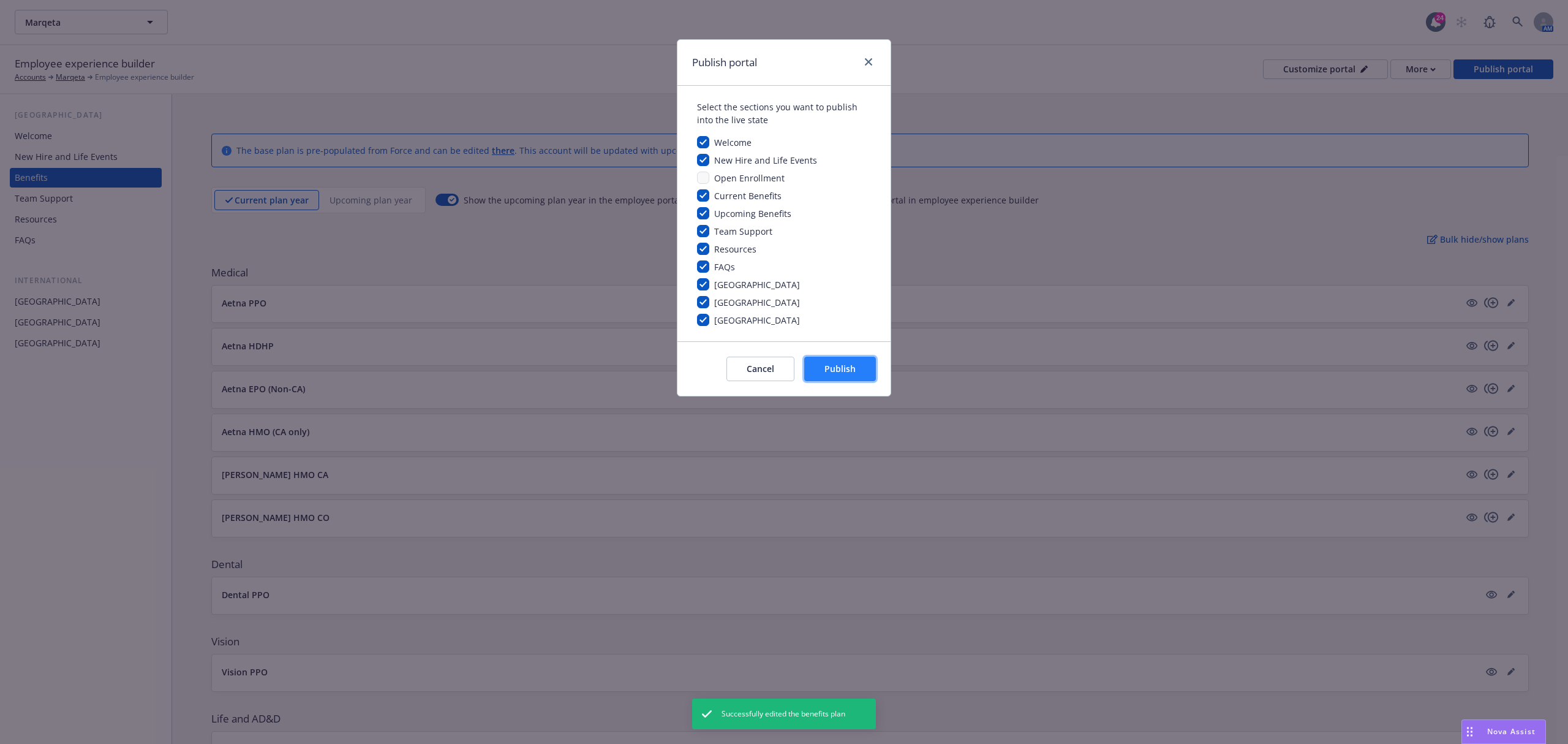
click at [867, 373] on button "Publish" at bounding box center [840, 369] width 72 height 25
